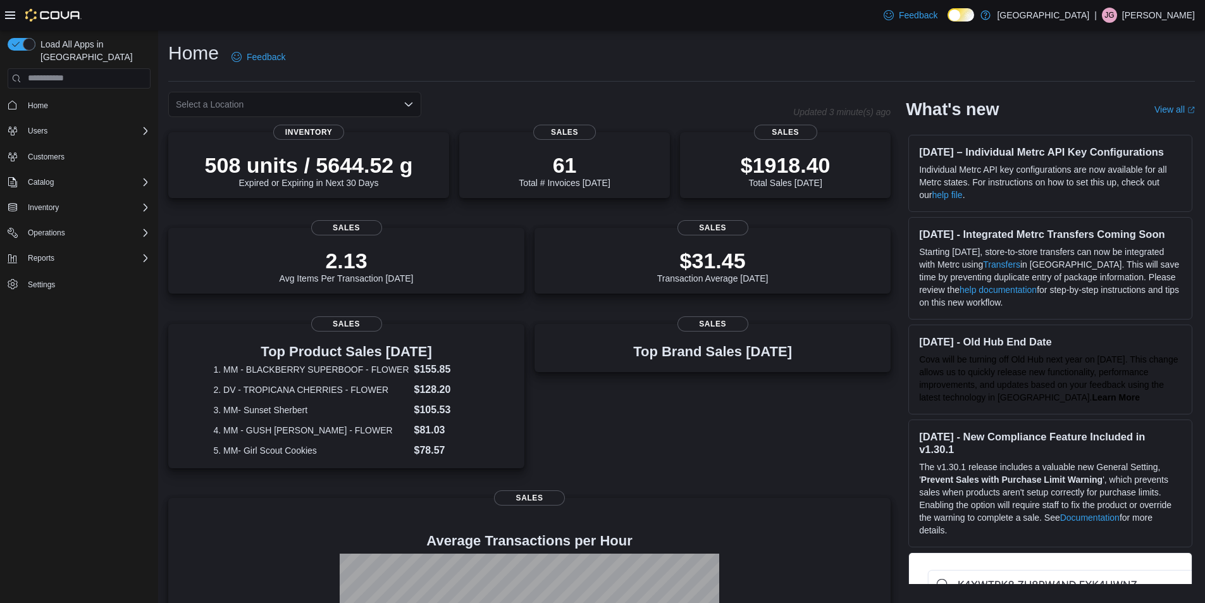
click at [409, 100] on icon "Open list of options" at bounding box center [409, 104] width 10 height 10
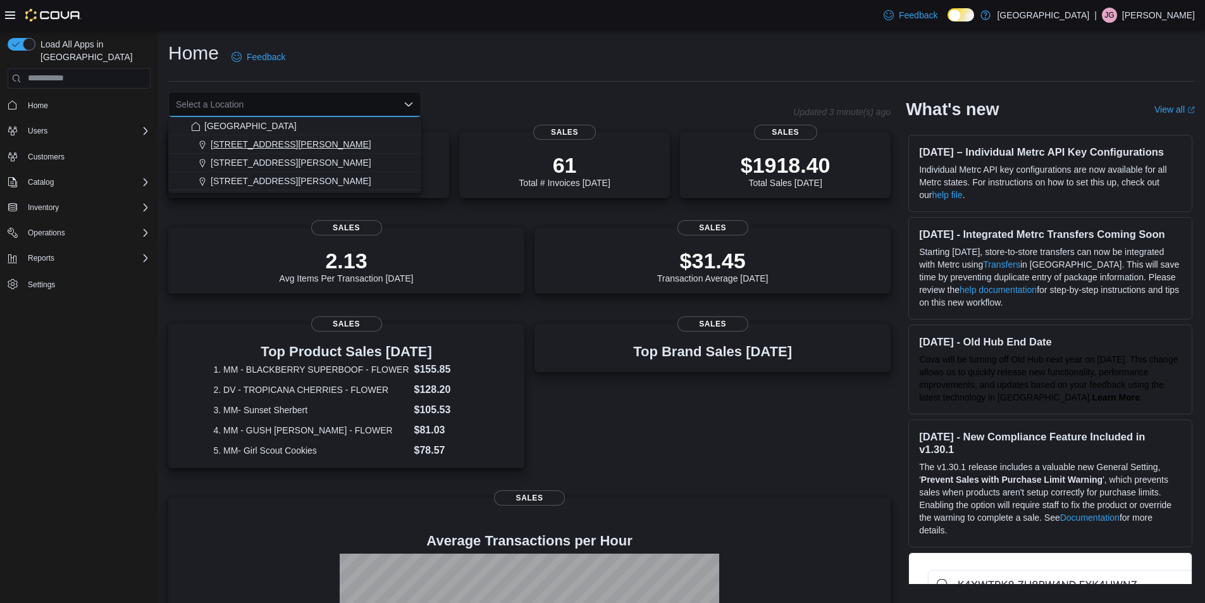
click at [268, 145] on span "1165 McNutt Road" at bounding box center [291, 144] width 161 height 13
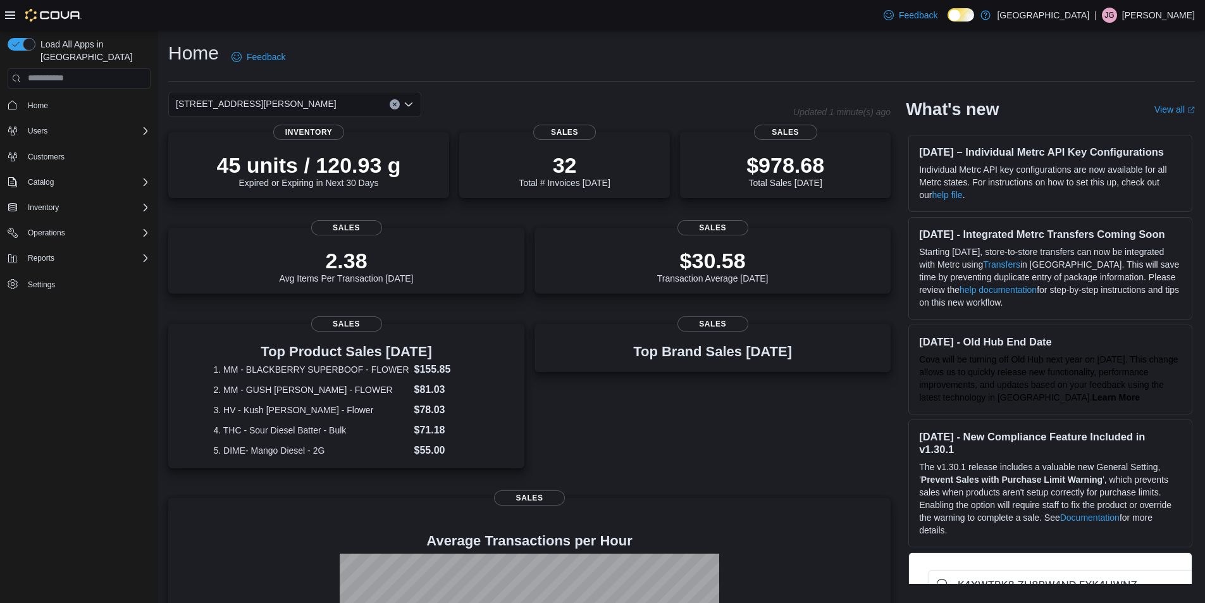
click at [404, 104] on icon "Open list of options" at bounding box center [409, 104] width 10 height 10
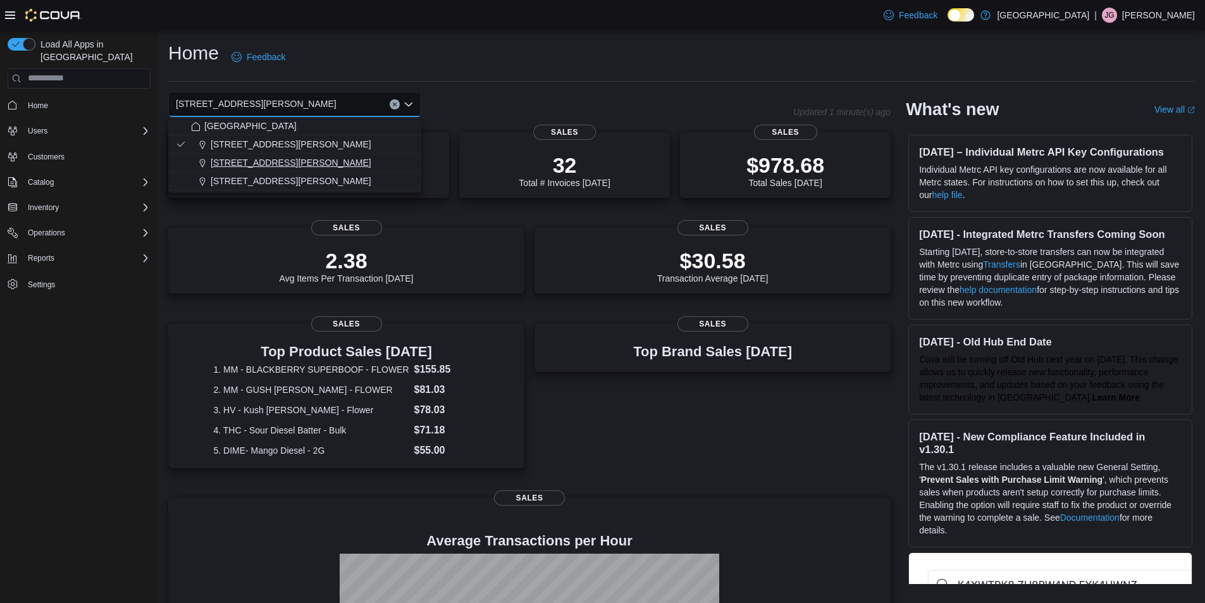
click at [279, 162] on span "200 South Solano Drive" at bounding box center [291, 162] width 161 height 13
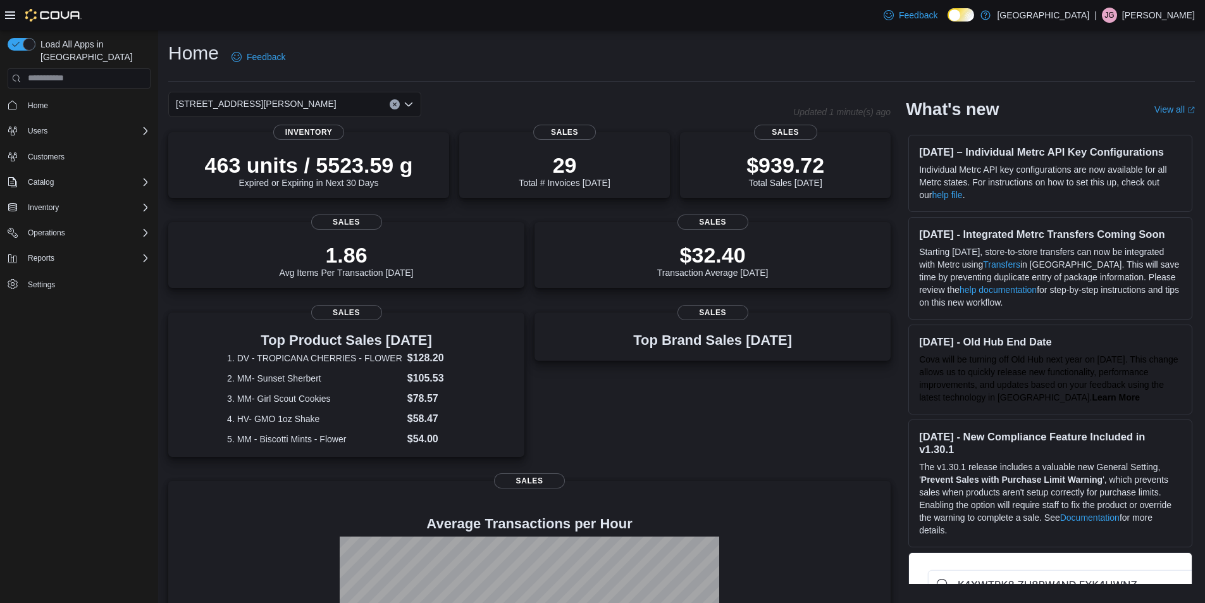
click at [392, 102] on icon "Clear input" at bounding box center [394, 104] width 5 height 5
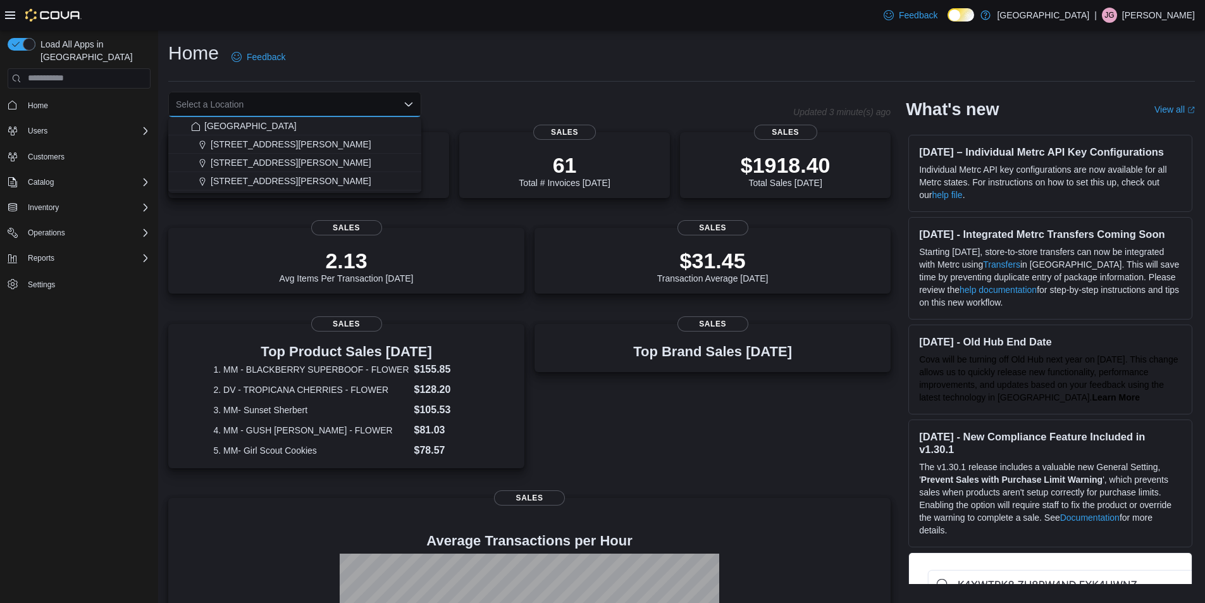
click at [584, 57] on div "Home Feedback" at bounding box center [681, 56] width 1027 height 33
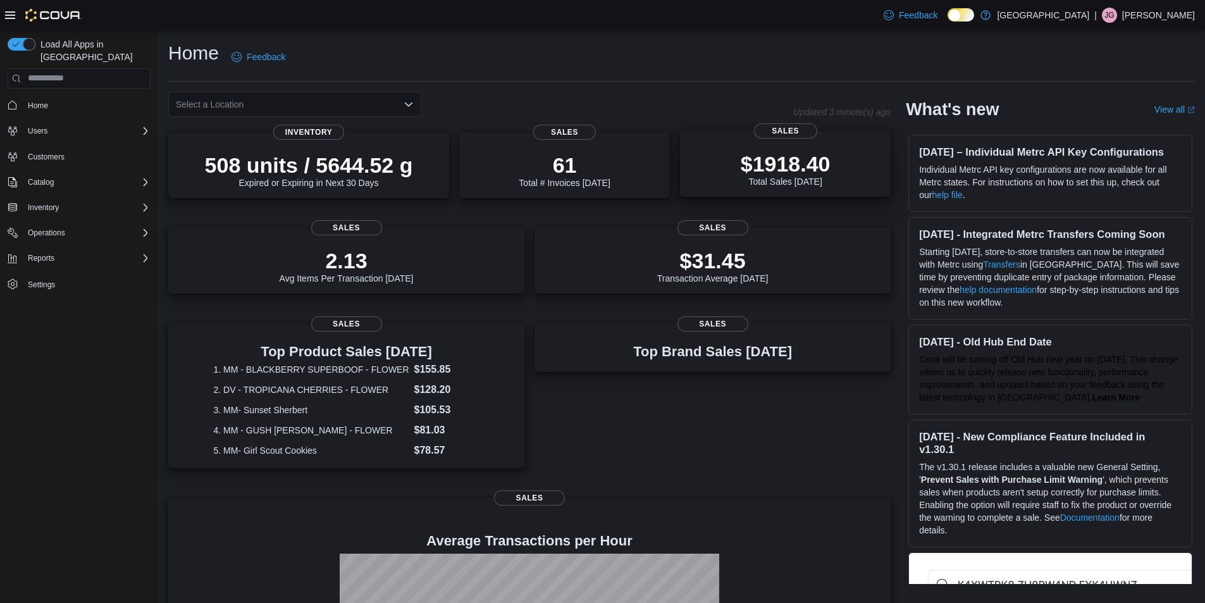
click at [806, 158] on p "$1918.40" at bounding box center [786, 163] width 90 height 25
